Goal: Task Accomplishment & Management: Use online tool/utility

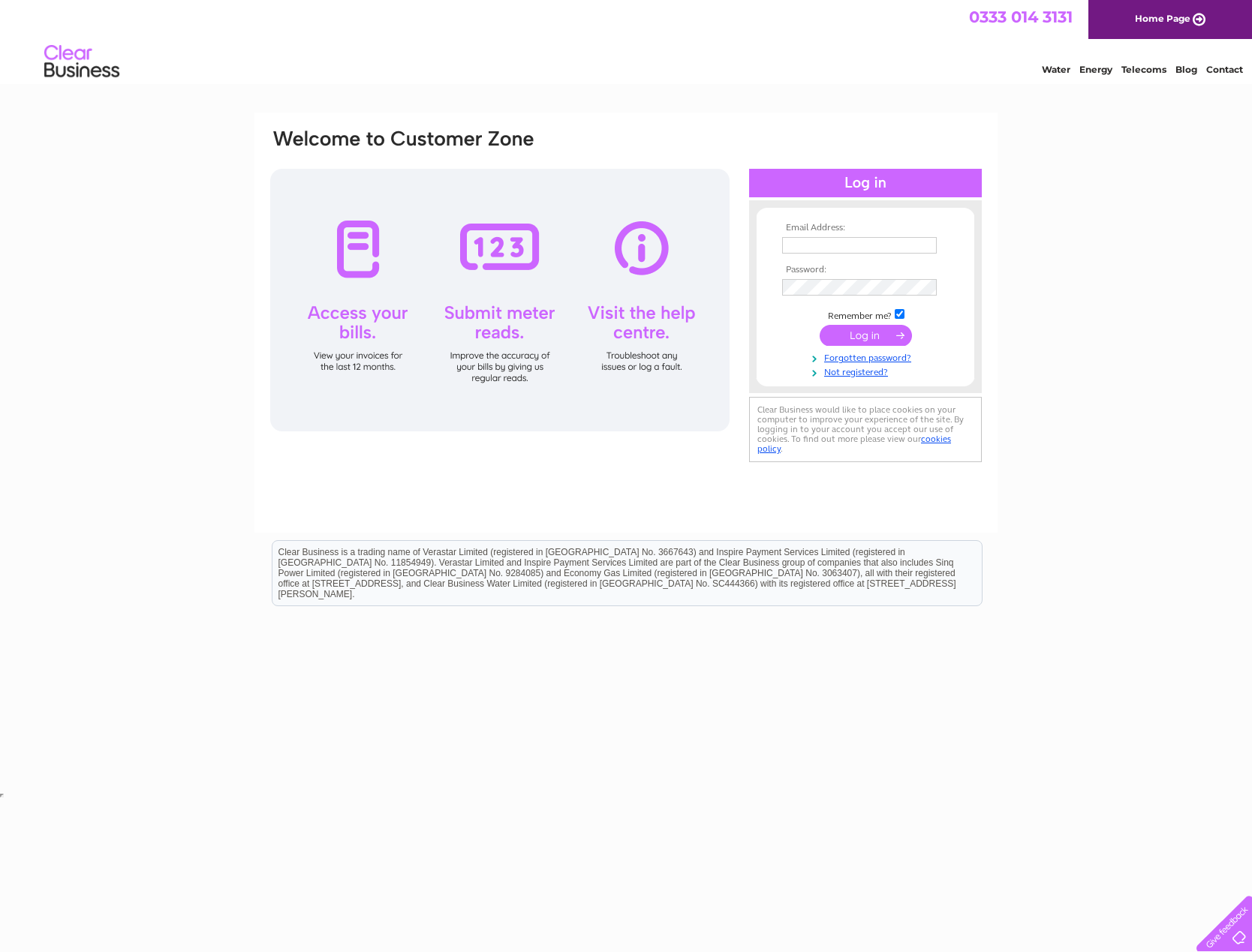
type input "[EMAIL_ADDRESS][DOMAIN_NAME]"
click at [889, 337] on input "submit" at bounding box center [865, 335] width 92 height 21
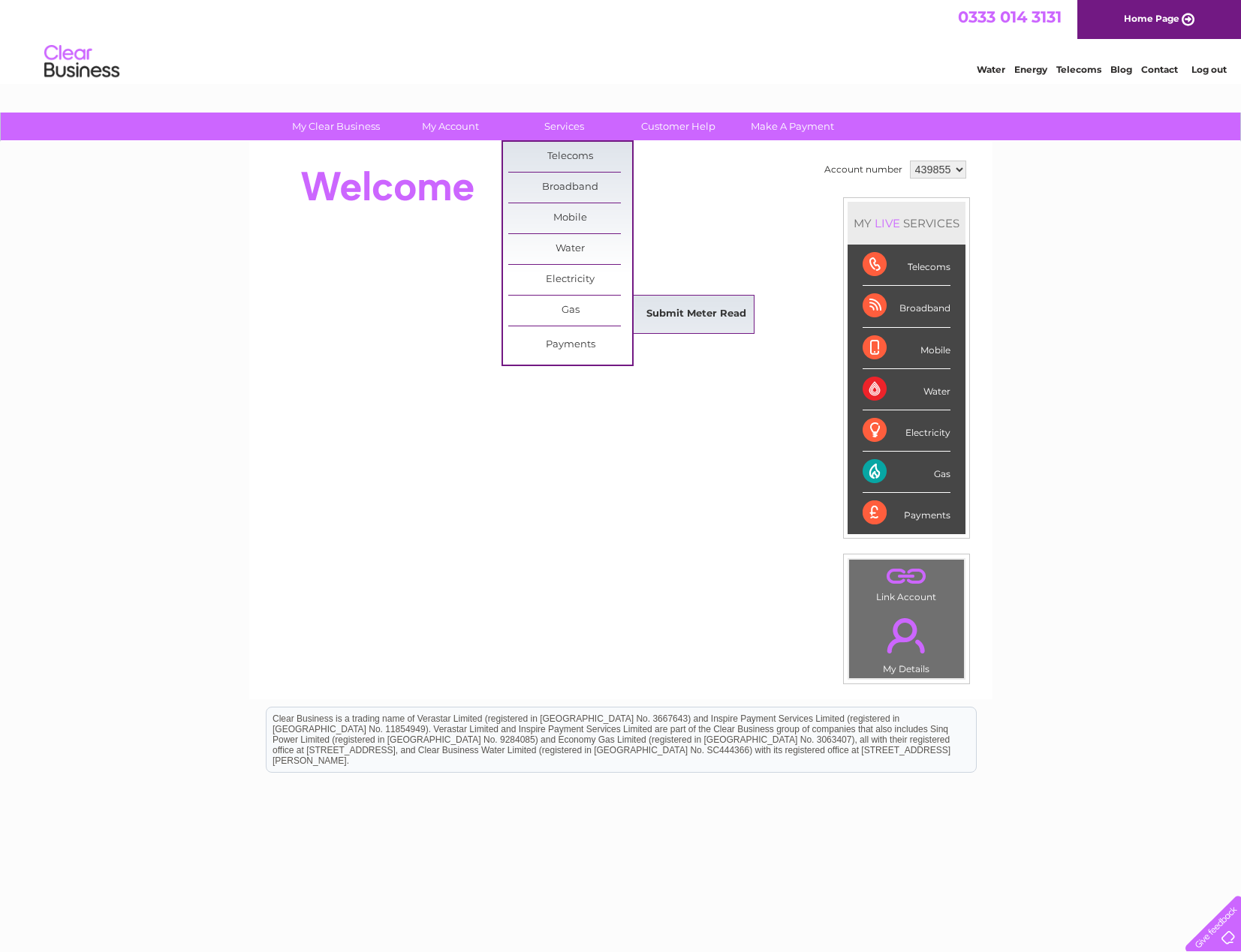
click at [681, 304] on link "Submit Meter Read" at bounding box center [697, 314] width 124 height 30
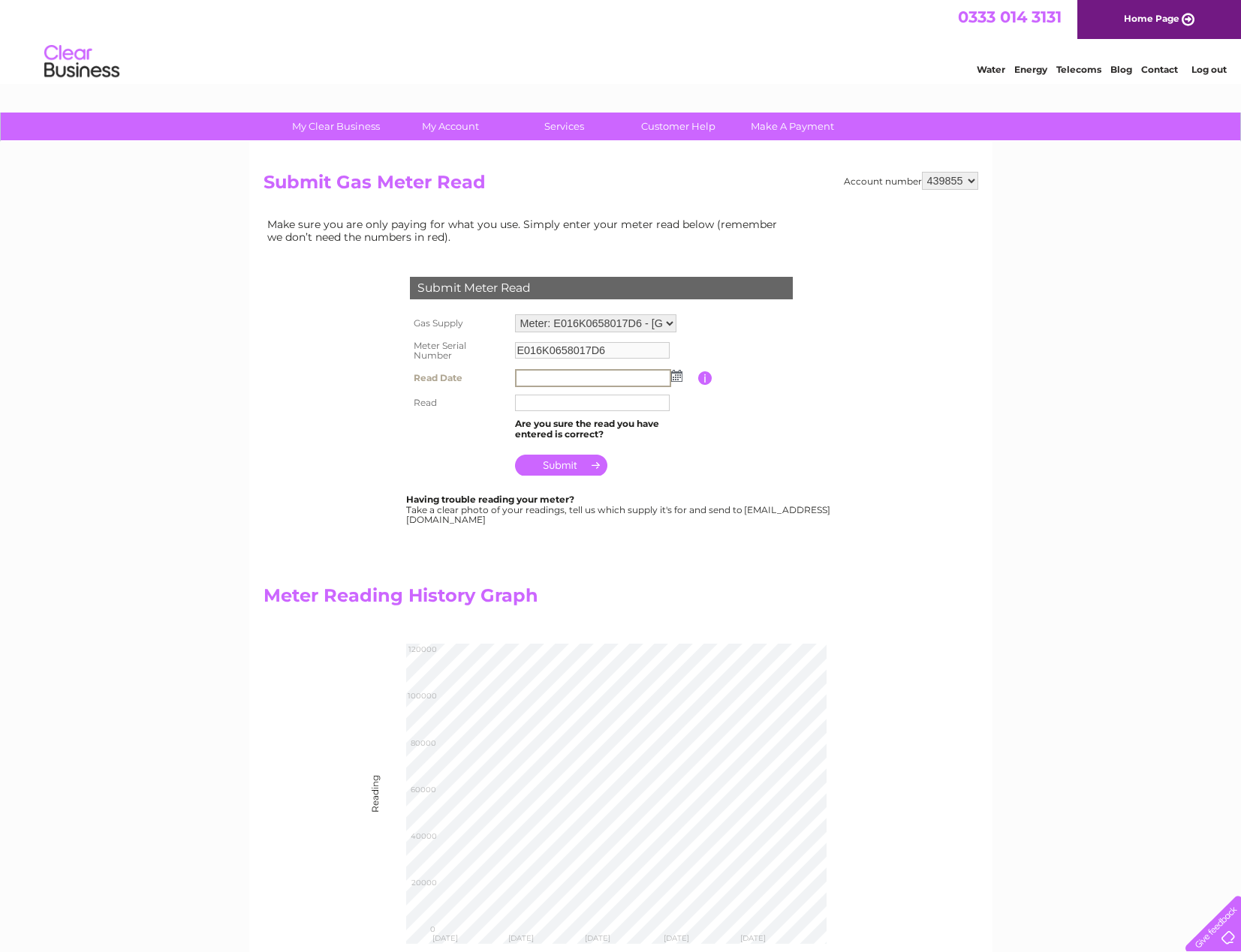
click at [612, 378] on input "text" at bounding box center [593, 378] width 156 height 18
click at [677, 380] on img at bounding box center [675, 374] width 12 height 12
click at [629, 440] on link "2" at bounding box center [624, 440] width 21 height 15
type input "[DATE]"
click at [610, 405] on input "text" at bounding box center [592, 401] width 154 height 16
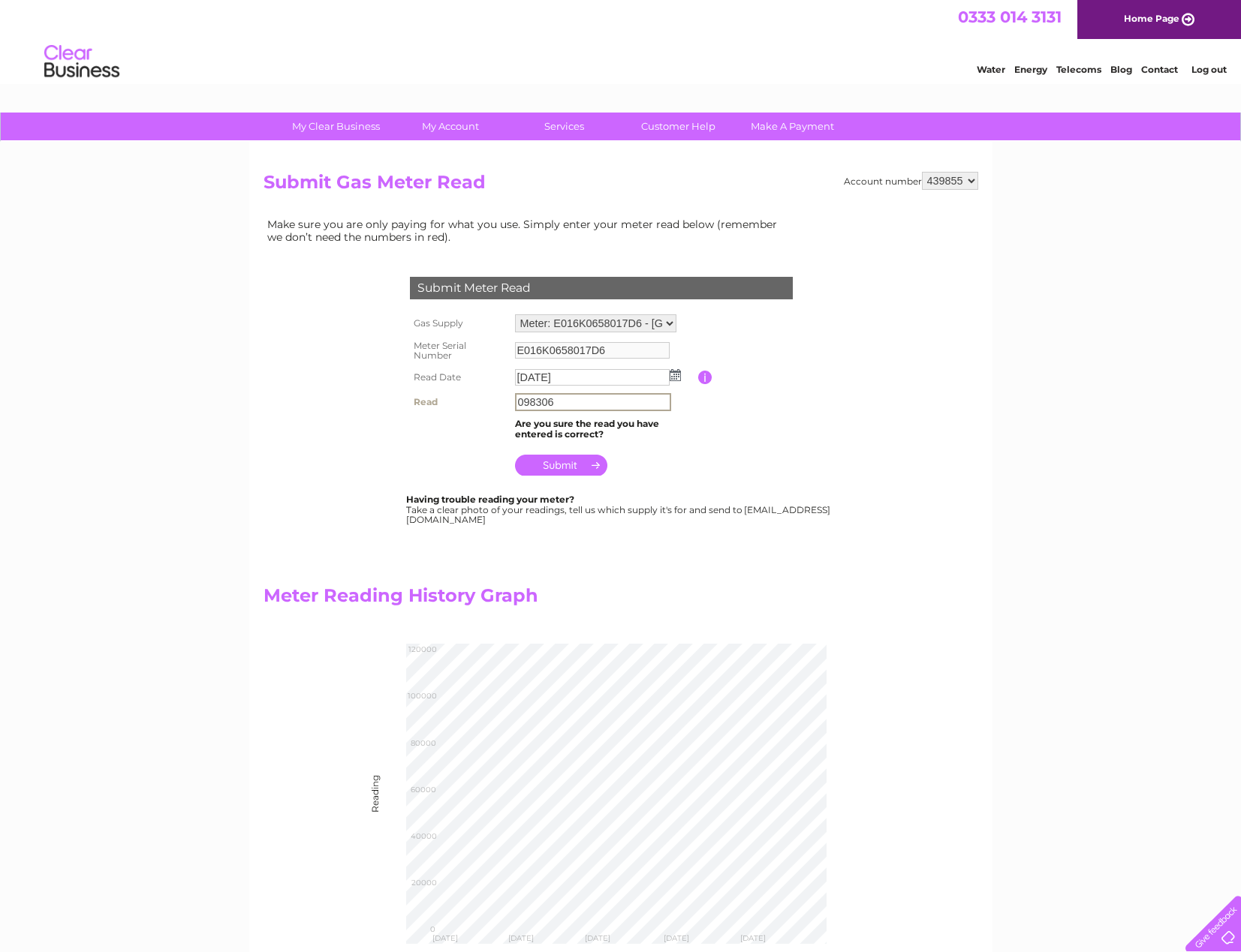
type input "098306"
click at [558, 467] on input "submit" at bounding box center [561, 464] width 92 height 21
